Goal: Transaction & Acquisition: Download file/media

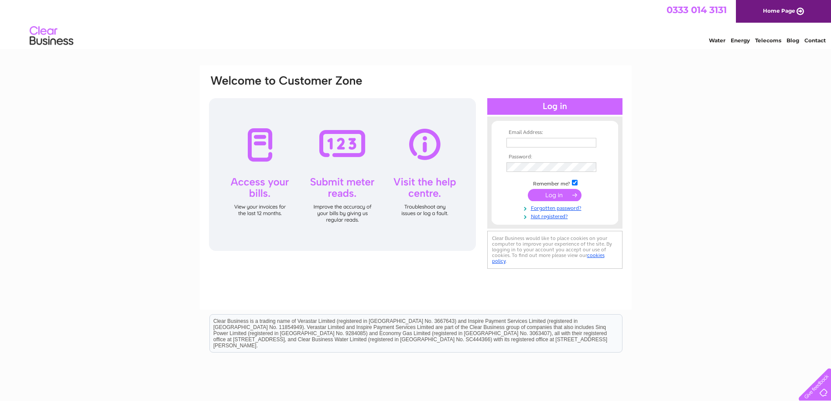
type input "[EMAIL_ADDRESS][DOMAIN_NAME]"
click at [567, 194] on input "submit" at bounding box center [555, 195] width 54 height 12
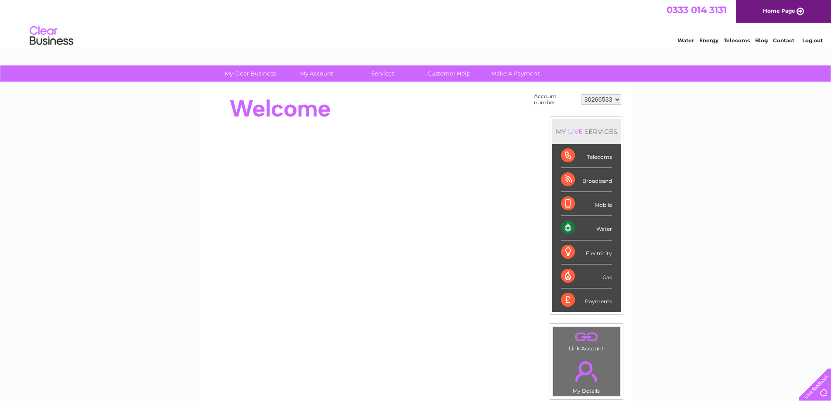
click at [599, 226] on div "Water" at bounding box center [586, 228] width 51 height 24
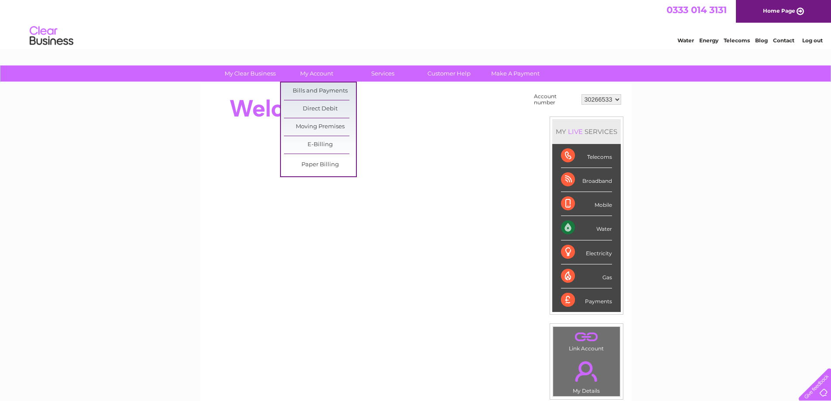
drag, startPoint x: 316, startPoint y: 89, endPoint x: 440, endPoint y: 98, distance: 124.2
click at [316, 89] on link "Bills and Payments" at bounding box center [320, 90] width 72 height 17
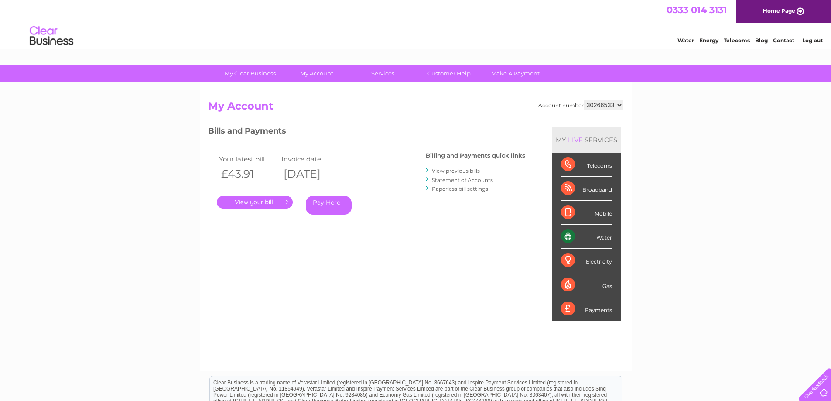
drag, startPoint x: 270, startPoint y: 202, endPoint x: 284, endPoint y: 202, distance: 14.4
click at [270, 202] on link "." at bounding box center [255, 202] width 76 height 13
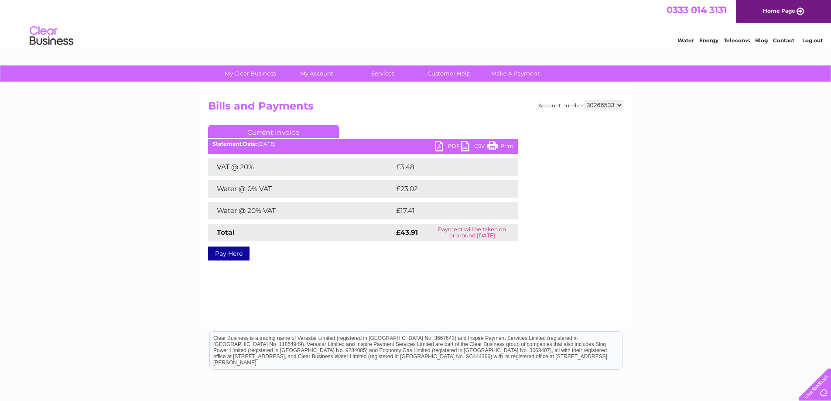
click at [437, 147] on link "PDF" at bounding box center [448, 147] width 26 height 13
